Goal: Check status: Check status

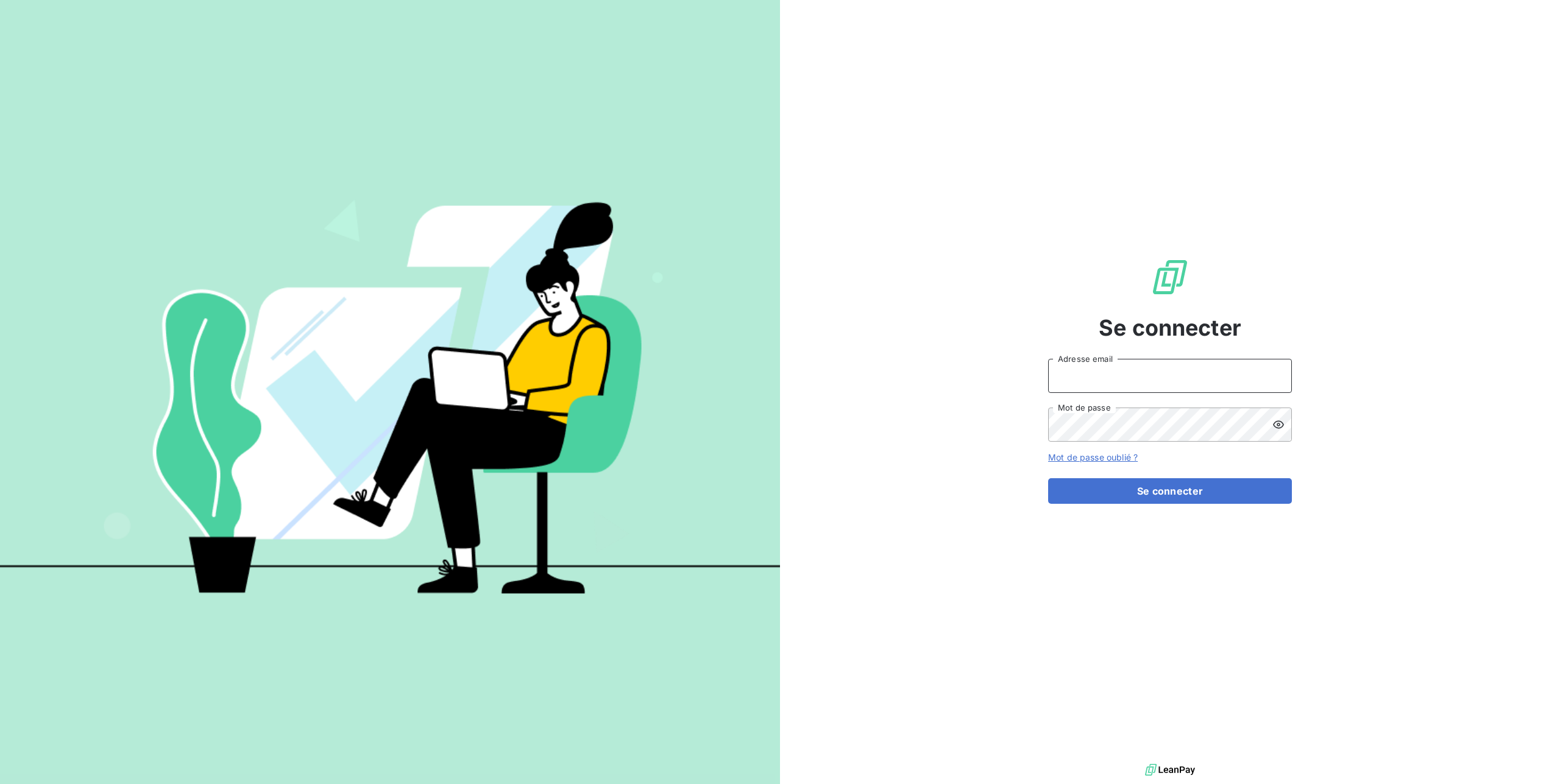
click at [1117, 385] on input "Adresse email" at bounding box center [1169, 375] width 244 height 34
type input "[PERSON_NAME][EMAIL_ADDRESS][DOMAIN_NAME]"
click at [1158, 493] on button "Se connecter" at bounding box center [1169, 491] width 244 height 26
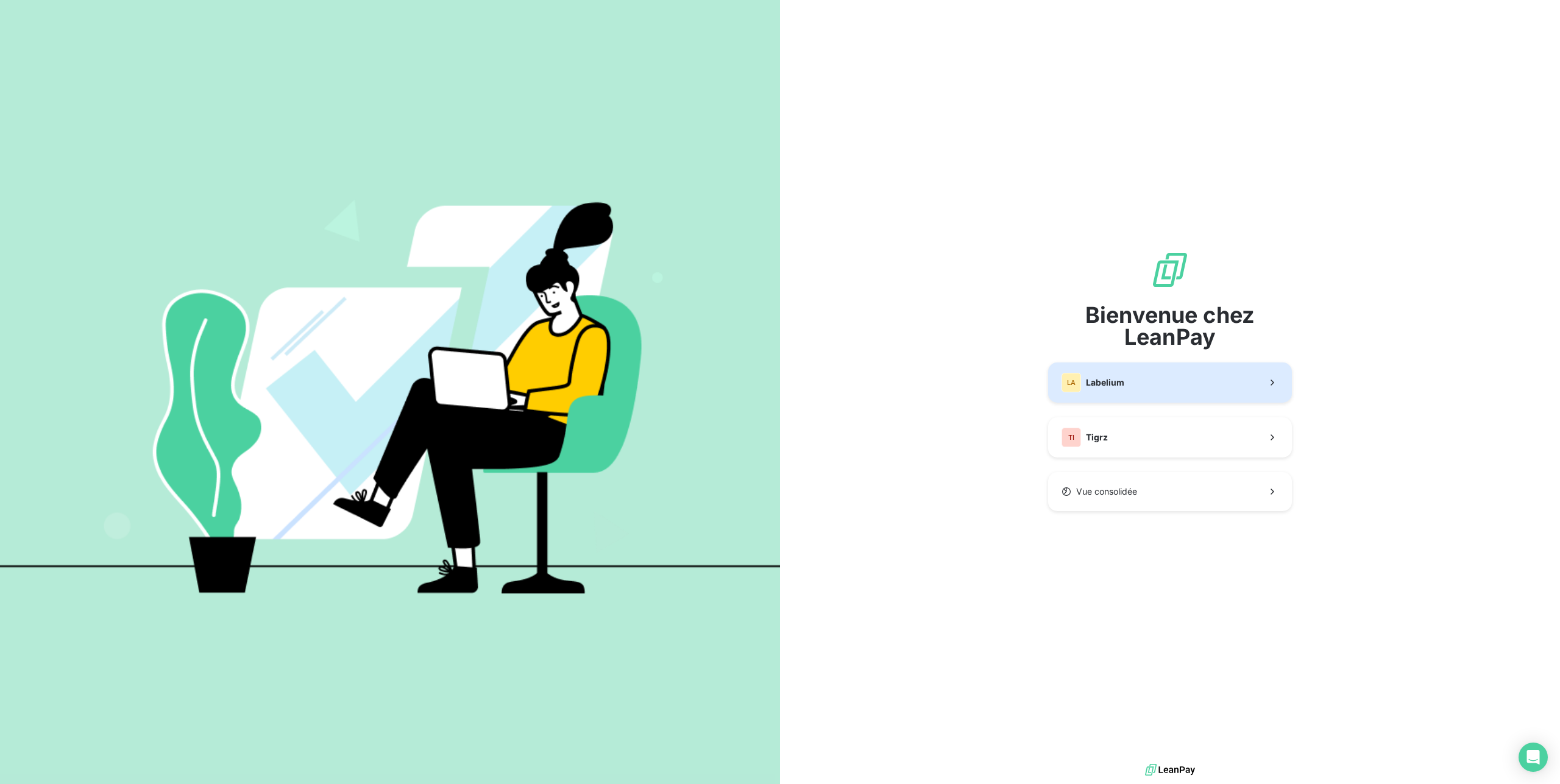
click at [1232, 392] on button "LA Labelium" at bounding box center [1169, 382] width 244 height 40
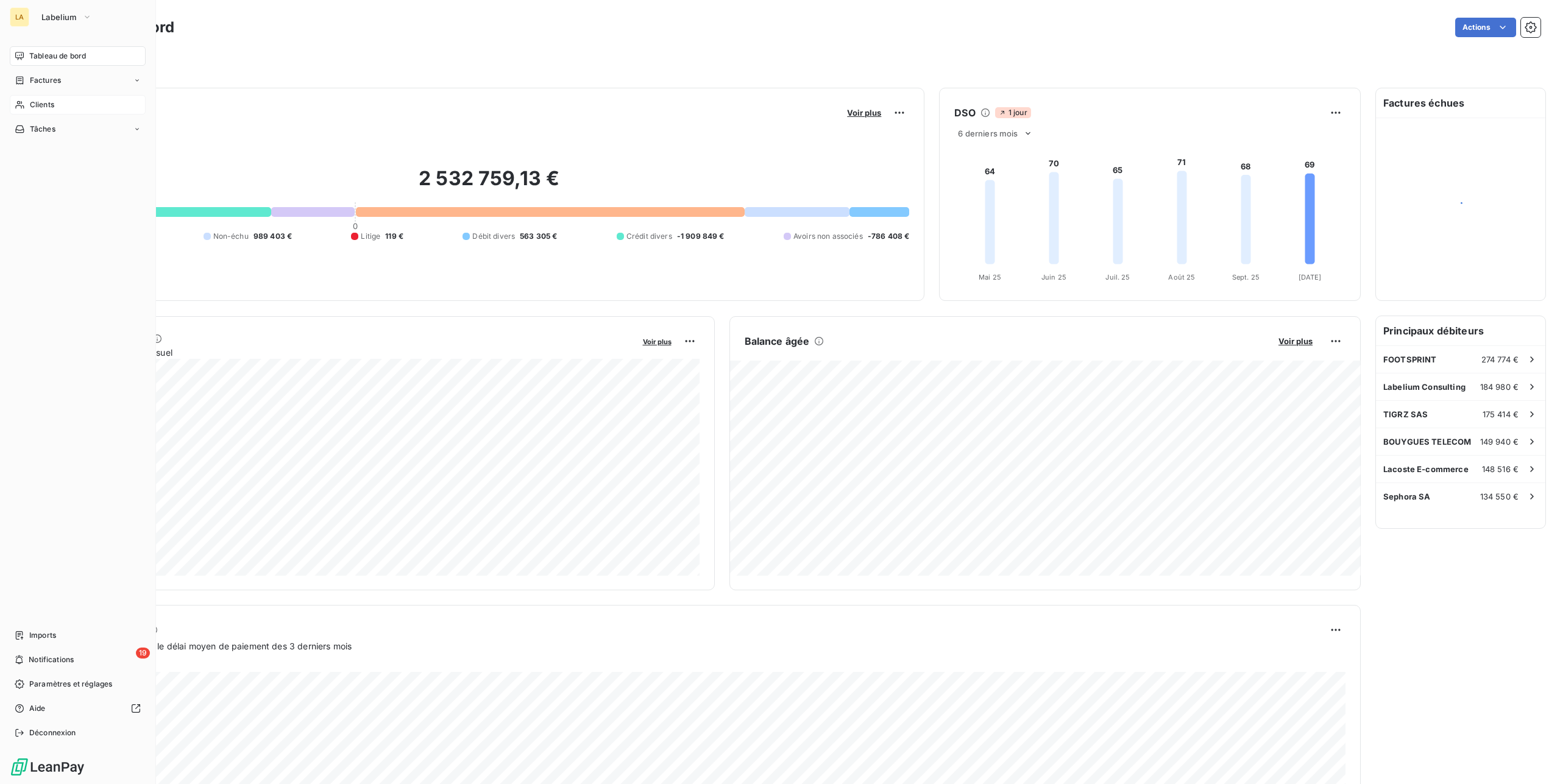
click at [27, 108] on div "Clients" at bounding box center [78, 105] width 136 height 19
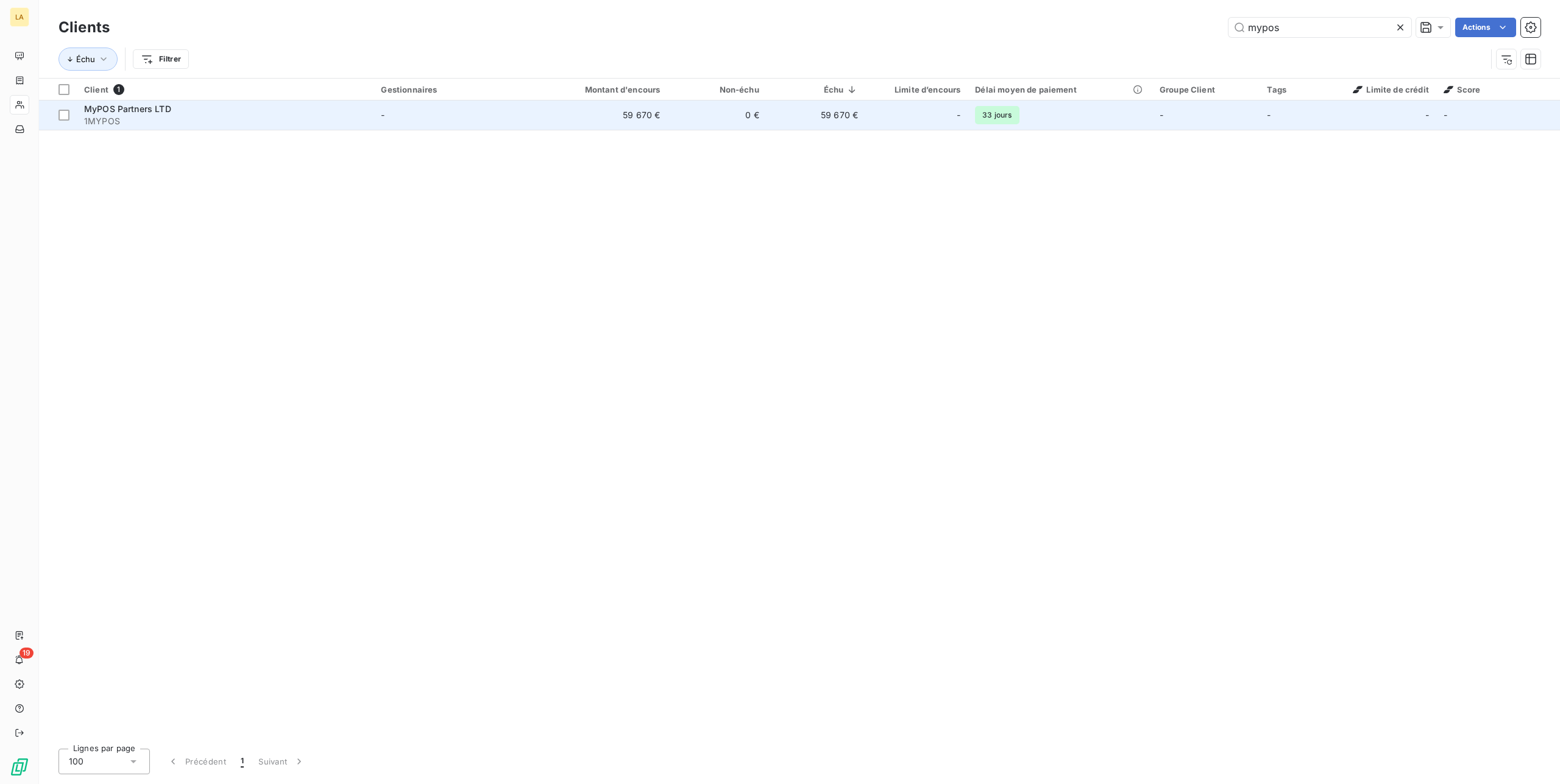
type input "mypos"
click at [282, 121] on span "1MYPOS" at bounding box center [225, 121] width 282 height 12
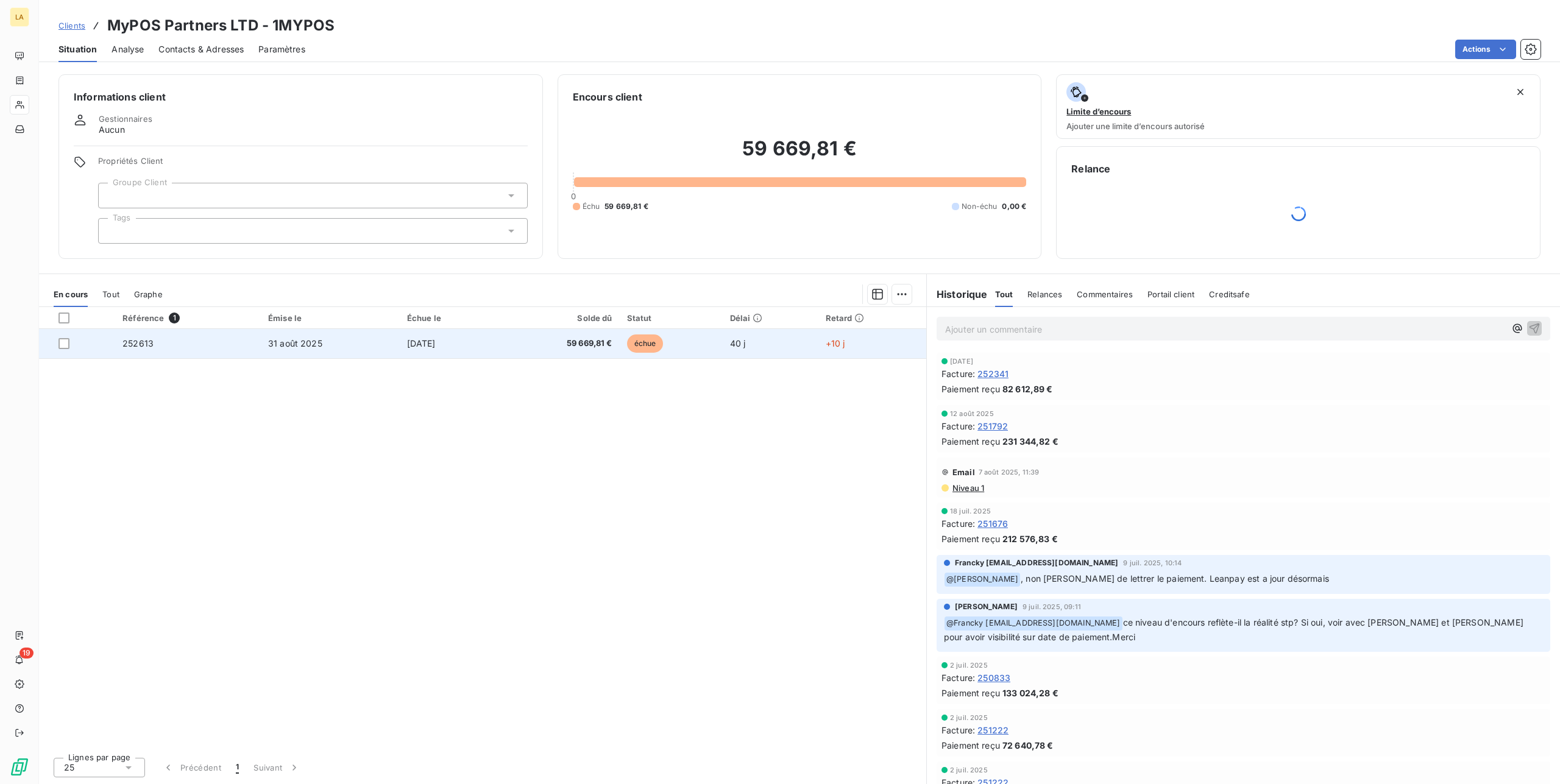
click at [312, 343] on td "31 août 2025" at bounding box center [330, 343] width 139 height 29
